Goal: Information Seeking & Learning: Check status

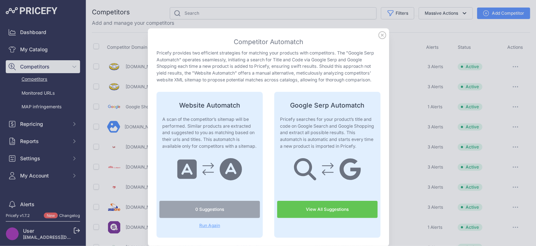
click at [383, 37] on icon at bounding box center [382, 35] width 8 height 8
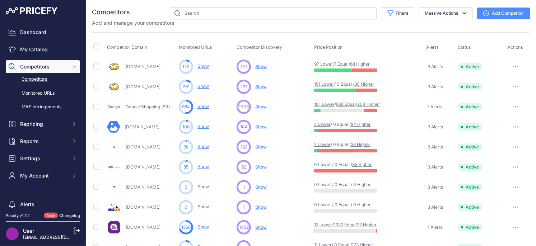
click at [261, 106] on span "Show" at bounding box center [260, 107] width 11 height 6
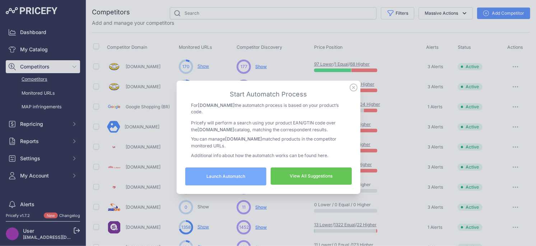
click at [315, 178] on link "View All Suggestions" at bounding box center [311, 176] width 81 height 17
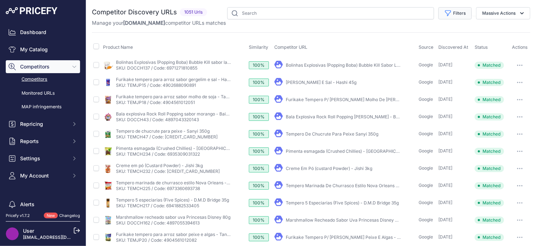
click at [458, 14] on button "Filters" at bounding box center [454, 13] width 33 height 12
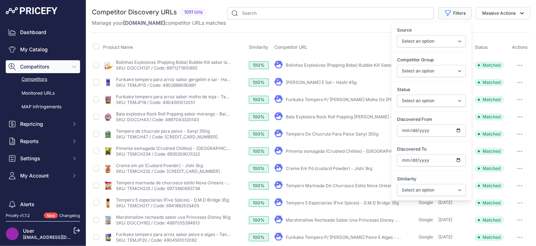
click at [458, 14] on button "Filters" at bounding box center [454, 13] width 33 height 12
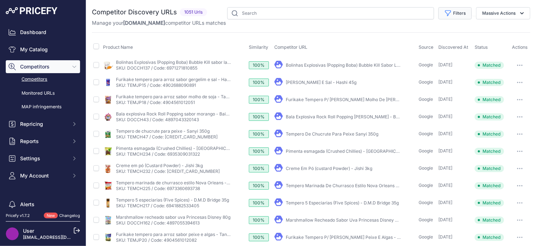
click at [450, 13] on icon "button" at bounding box center [447, 13] width 5 height 5
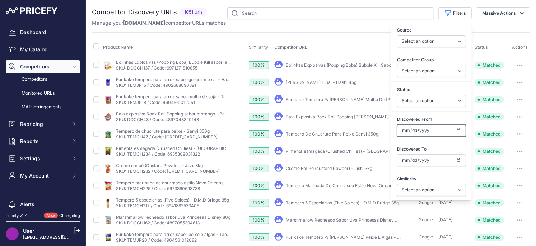
click at [458, 131] on input "Discovered From" at bounding box center [431, 131] width 69 height 12
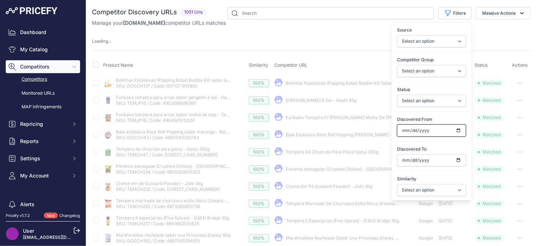
type input "[DATE]"
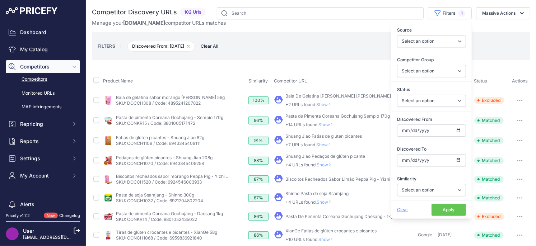
click at [305, 85] on th "Competitor URL" at bounding box center [345, 81] width 144 height 18
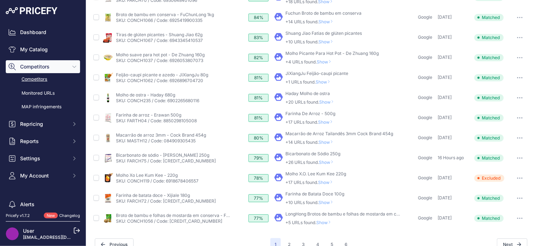
scroll to position [270, 0]
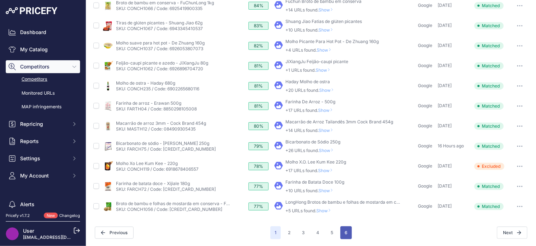
click at [346, 233] on button "6" at bounding box center [345, 232] width 11 height 13
